Goal: Task Accomplishment & Management: Use online tool/utility

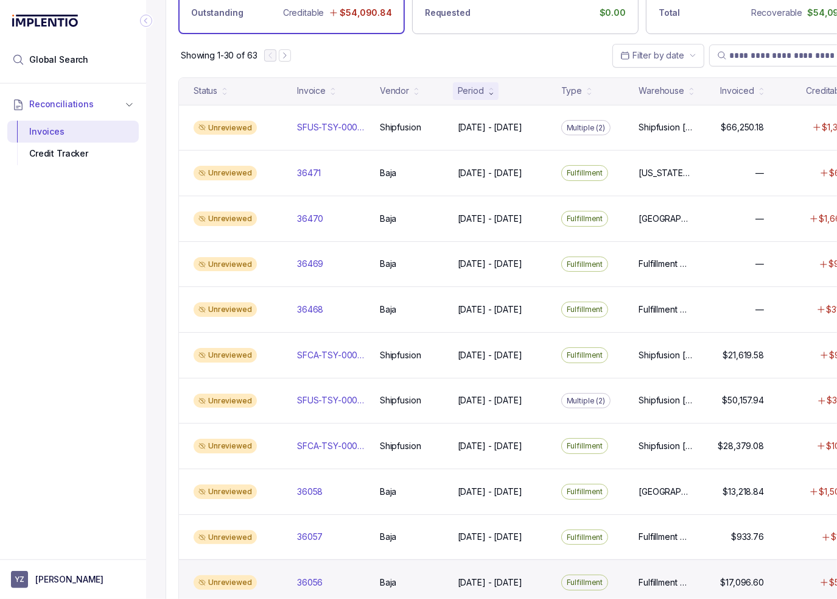
scroll to position [365, 0]
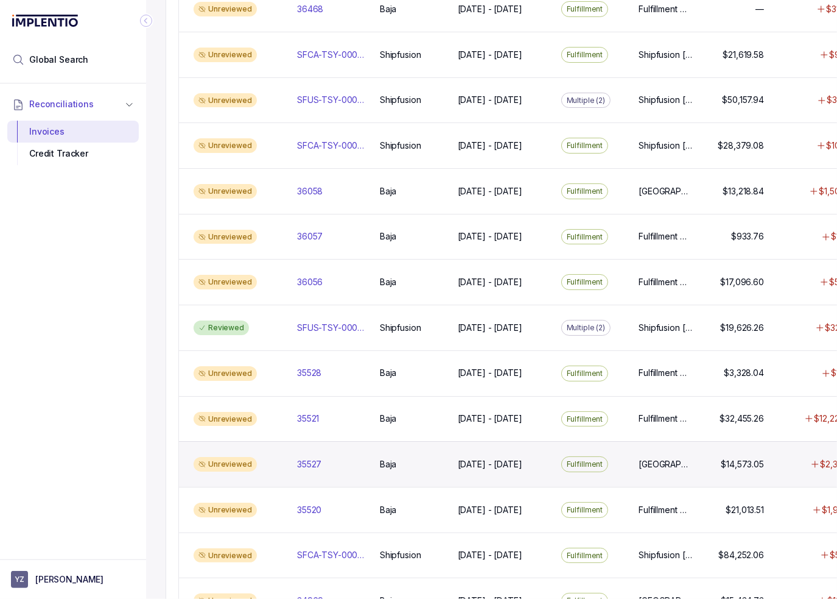
click at [445, 469] on div "Unreviewed 35527 35527 Baja Baja [DATE] - [DATE] [DATE] - [DATE] Fulfillment [G…" at bounding box center [525, 464] width 693 height 46
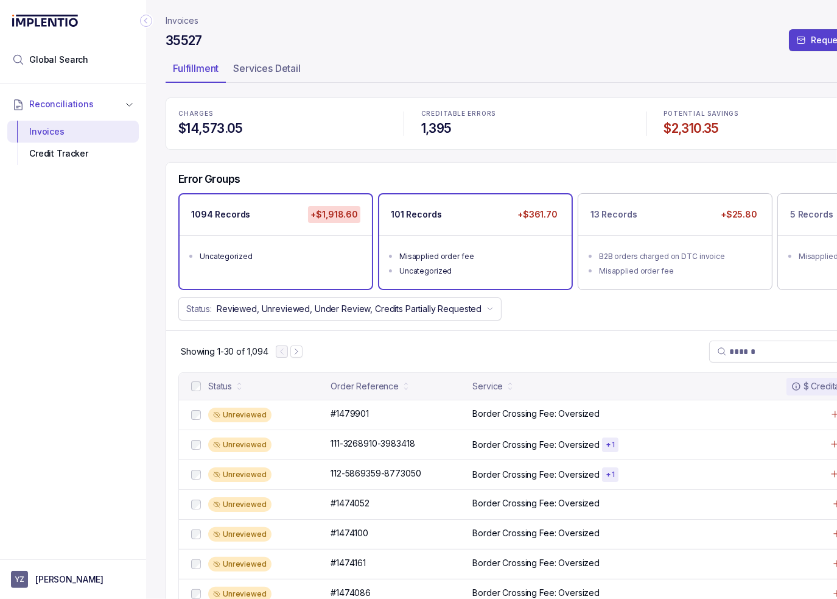
click at [487, 219] on div "101 Records +$361.70" at bounding box center [475, 214] width 192 height 41
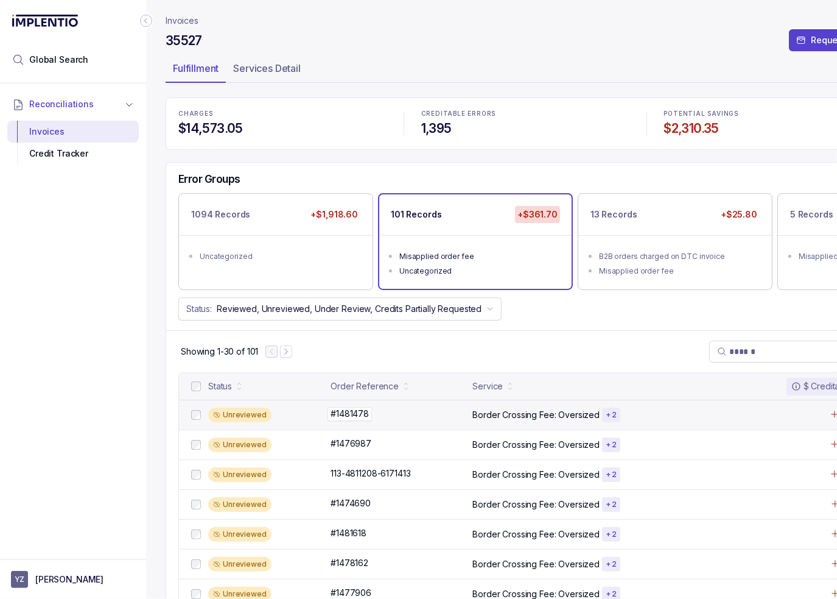
click at [409, 417] on div "#1481478 #1481478" at bounding box center [398, 413] width 135 height 12
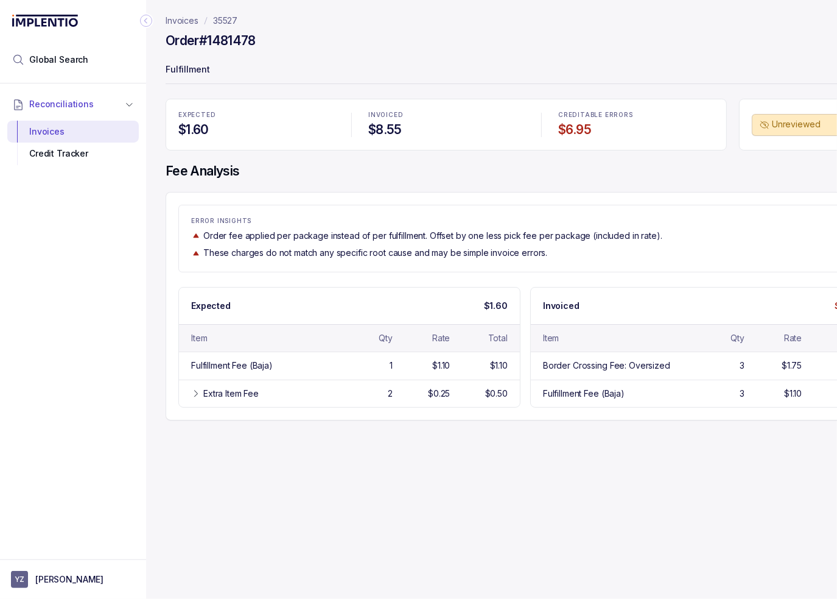
drag, startPoint x: 144, startPoint y: 21, endPoint x: 161, endPoint y: 56, distance: 38.7
click at [144, 21] on icon "Collapse Icon" at bounding box center [146, 21] width 12 height 12
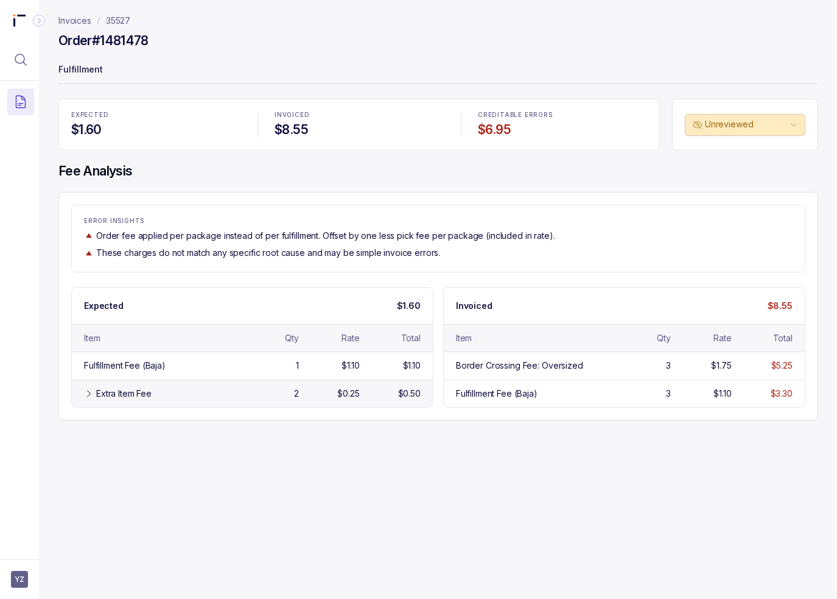
click at [136, 380] on div "Extra Item Fee 2 $0.25 $0.50" at bounding box center [252, 392] width 361 height 27
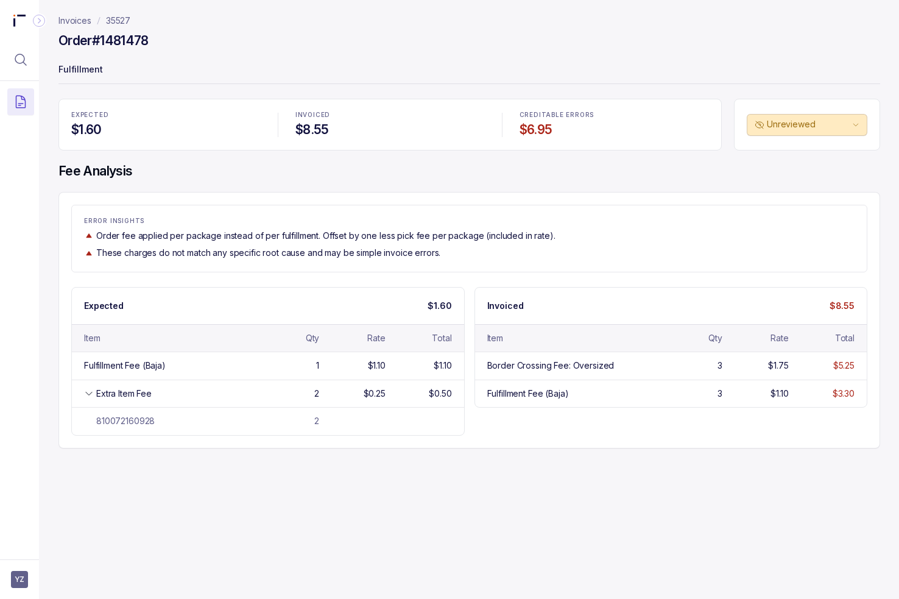
click at [365, 208] on div "ERROR INSIGHTS Order fee applied per package instead of per fulfillment. Offset…" at bounding box center [469, 238] width 796 height 67
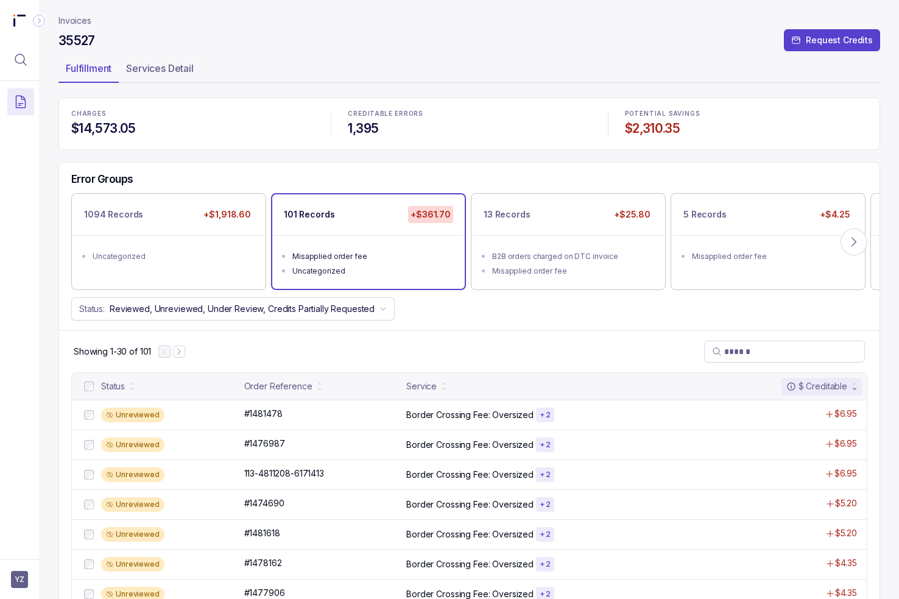
click at [202, 242] on ul "Uncategorized" at bounding box center [168, 254] width 192 height 39
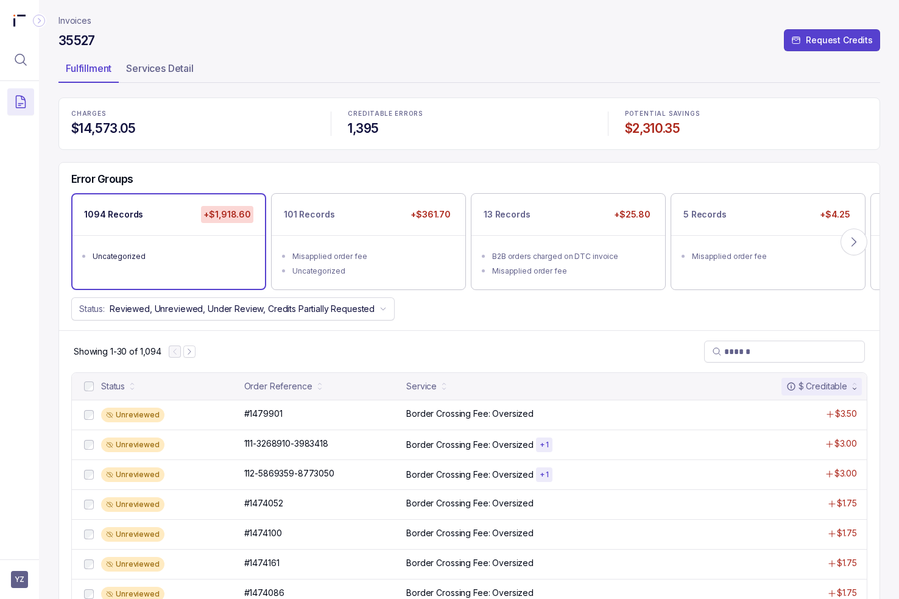
click at [468, 362] on div "Showing 1-30 of 1,094" at bounding box center [469, 351] width 820 height 42
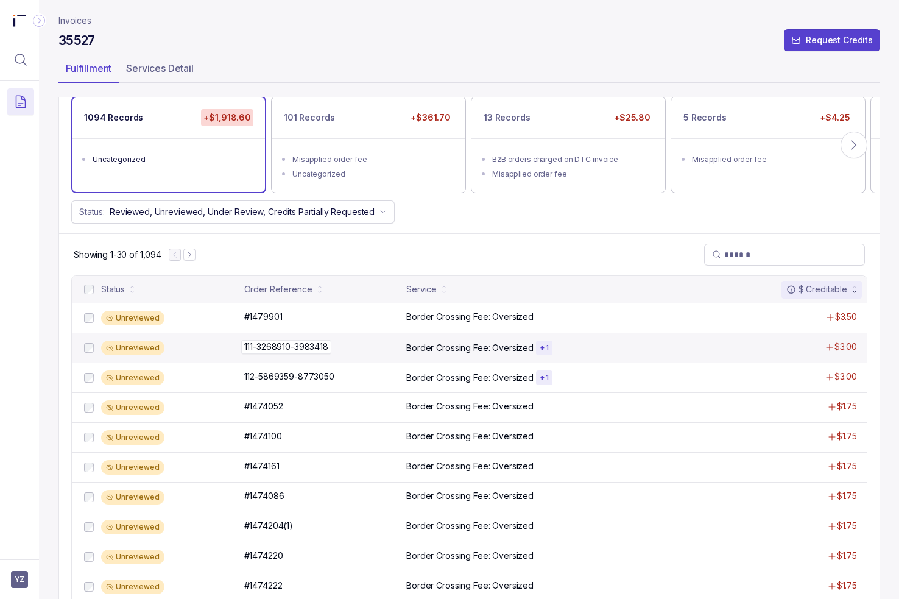
scroll to position [244, 0]
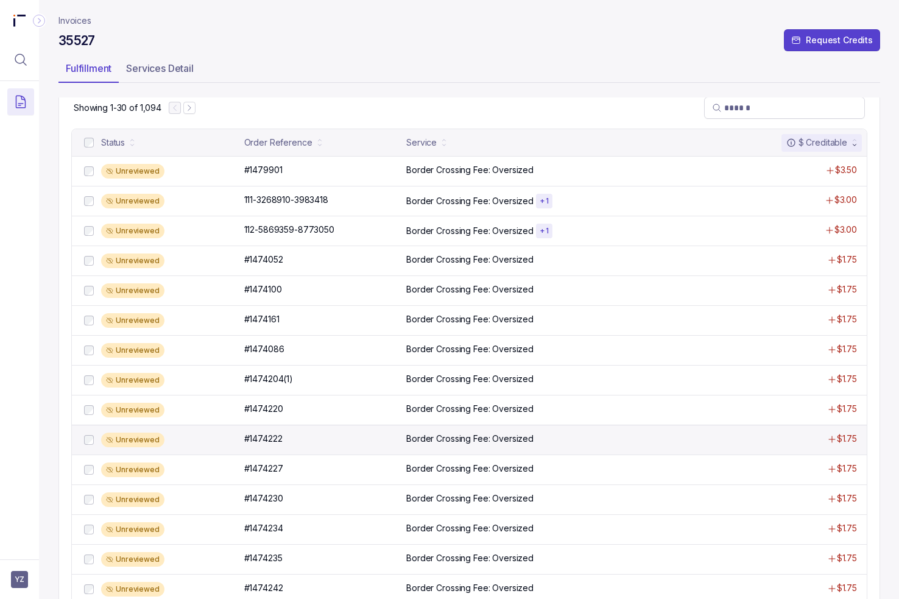
click at [386, 428] on div "Unreviewed #1474222 #1474222 Border Crossing Fee: Oversized $1.75" at bounding box center [469, 439] width 795 height 30
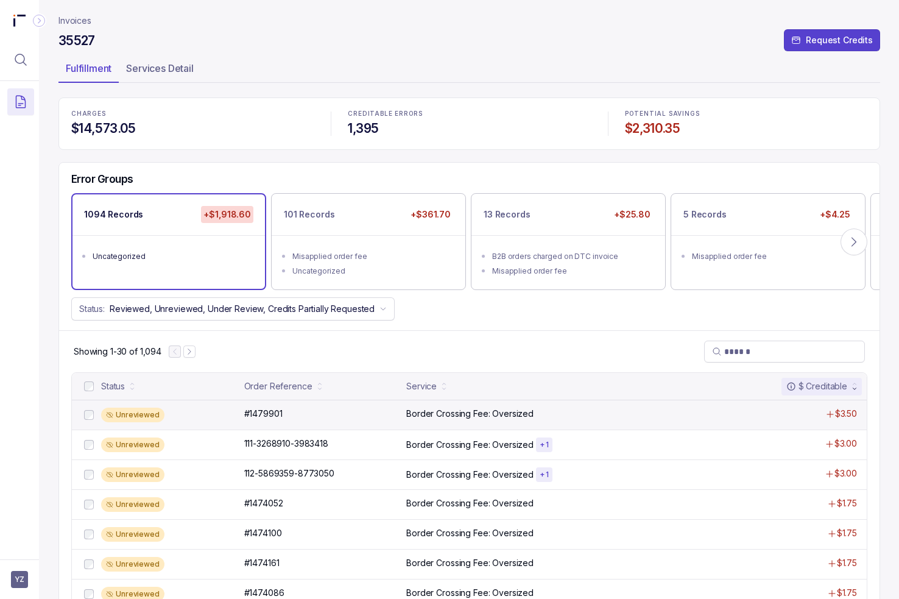
click at [371, 405] on div "Unreviewed #1479901 #1479901 Border Crossing Fee: Oversized $3.50" at bounding box center [469, 415] width 795 height 30
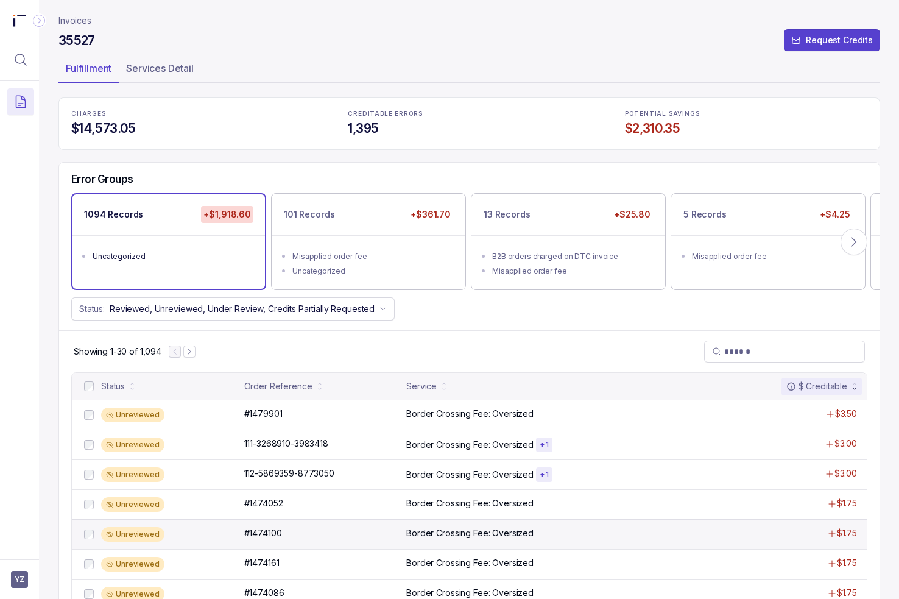
click at [356, 519] on div "Unreviewed #1474100 #1474100 Border Crossing Fee: Oversized $1.75" at bounding box center [469, 534] width 795 height 30
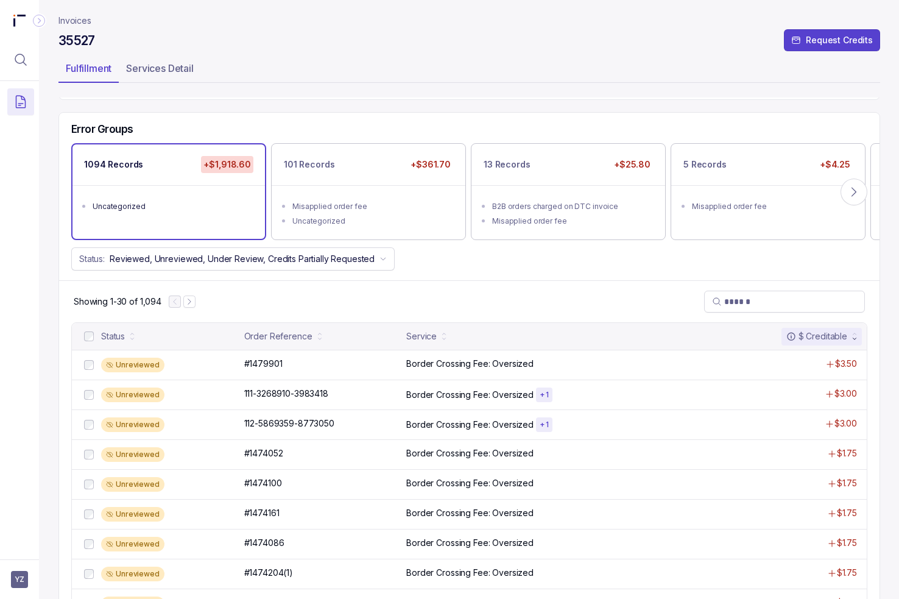
scroll to position [61, 0]
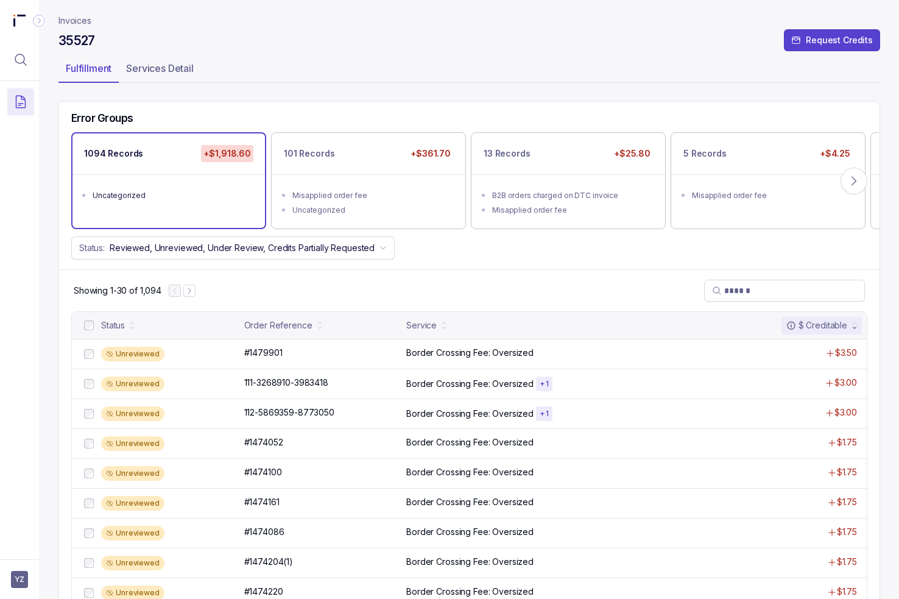
click at [354, 530] on div "#1474086 #1474086" at bounding box center [321, 532] width 155 height 12
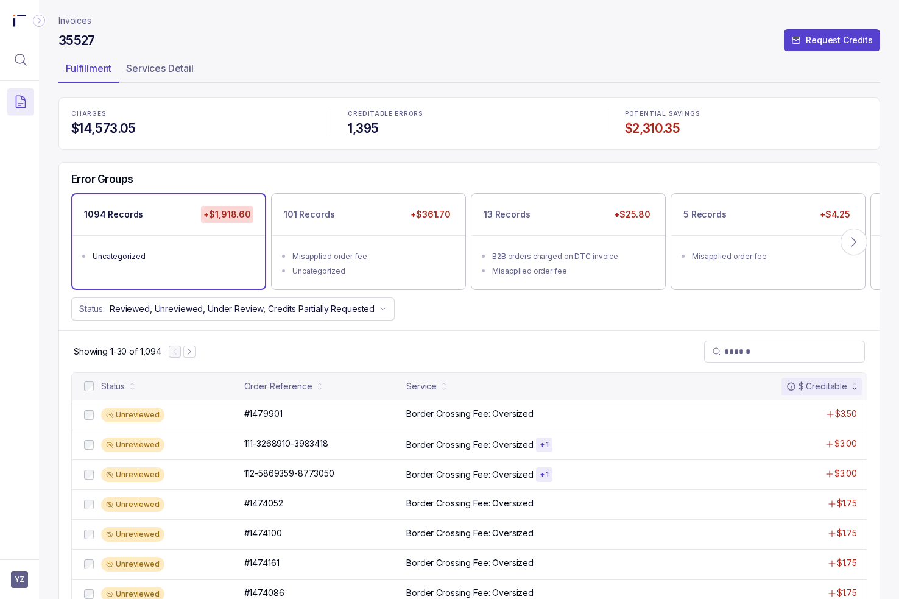
click at [618, 29] on header "Invoices 35527 Request Credits Fulfillment Services Detail" at bounding box center [469, 48] width 822 height 97
click at [414, 168] on div "Error Groups 1094 Records +$1,918.60 Uncategorized 101 Records +$361.70 Misappl…" at bounding box center [469, 247] width 820 height 168
